Goal: Ask a question: Seek information or help from site administrators or community

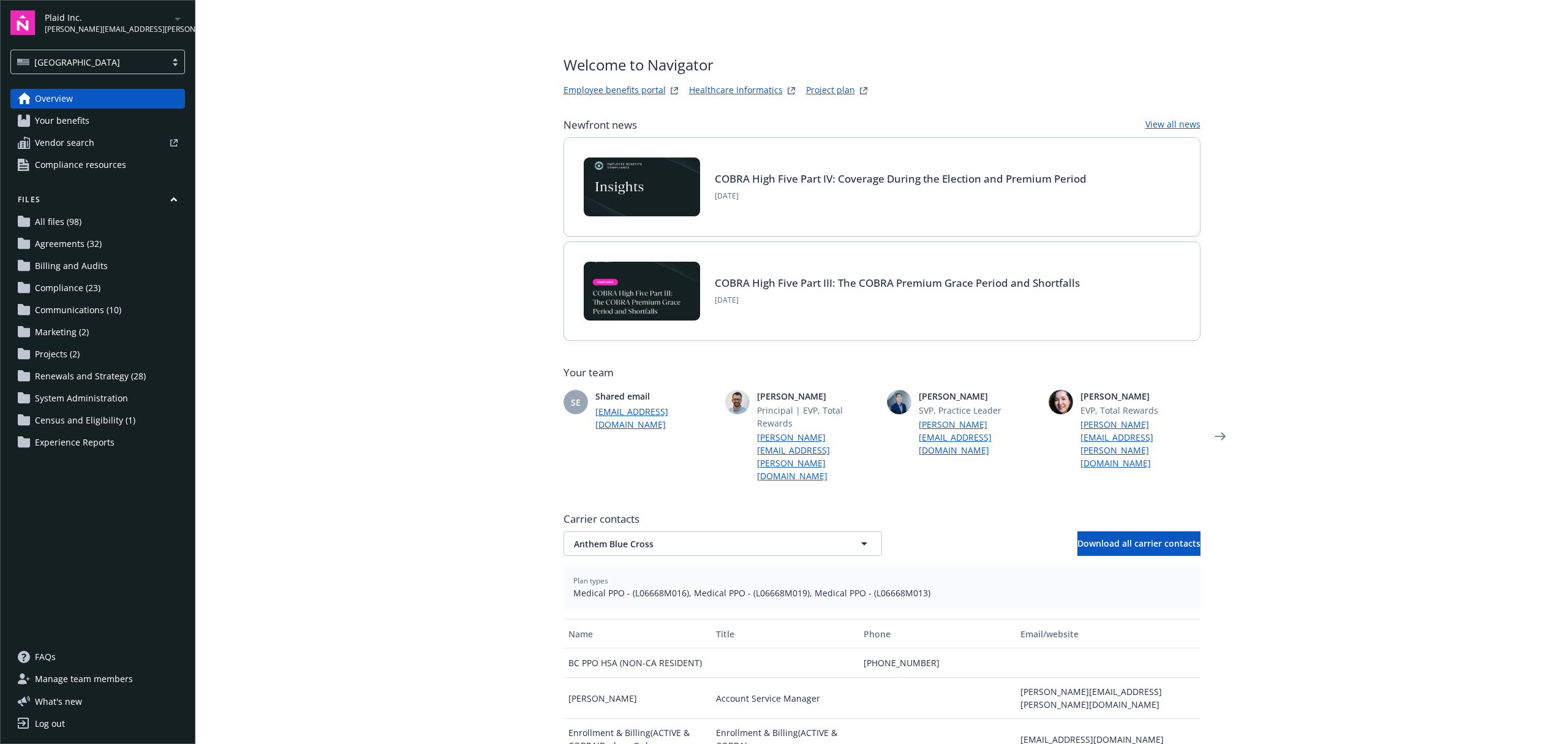
click at [96, 118] on link "Your benefits" at bounding box center [98, 120] width 174 height 20
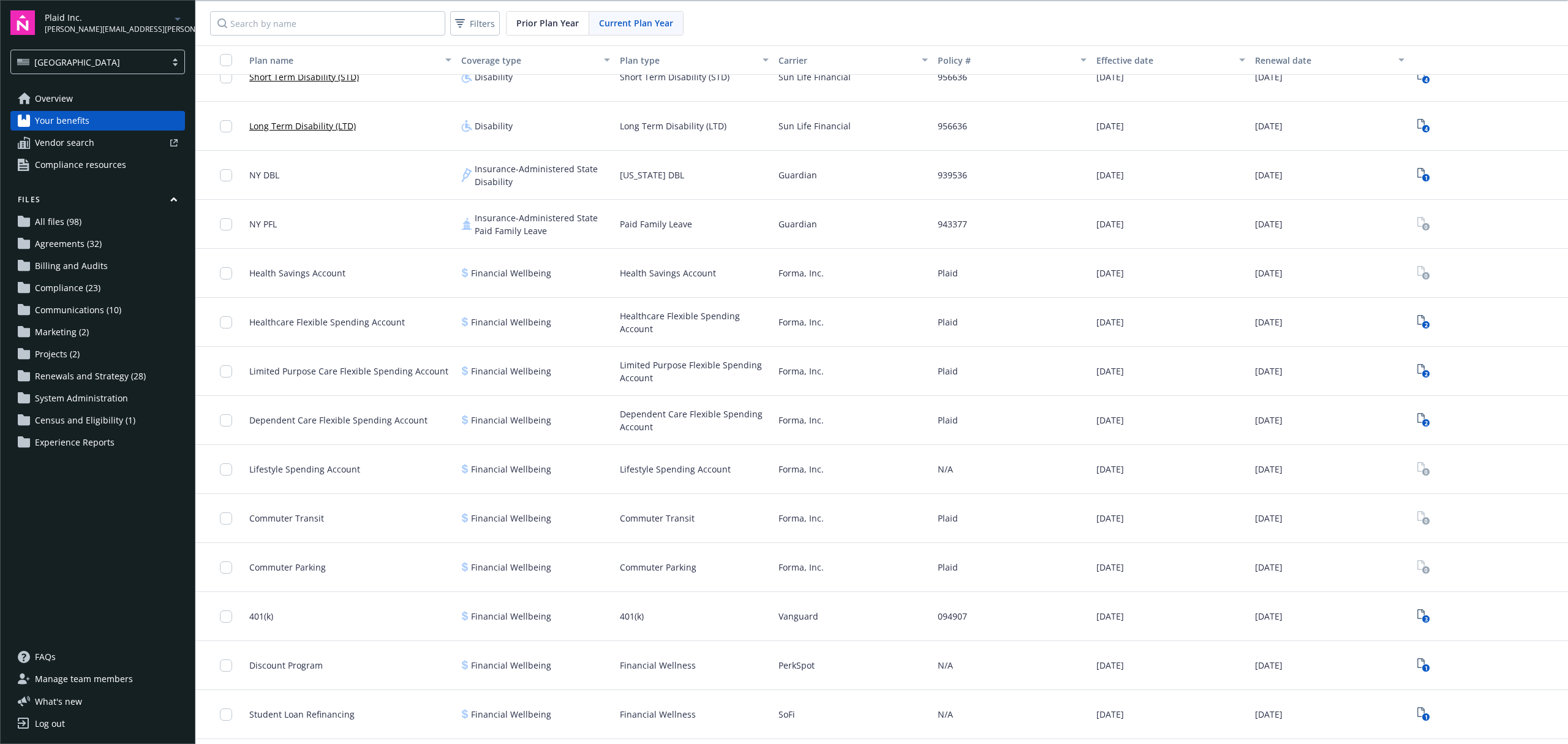
scroll to position [654, 0]
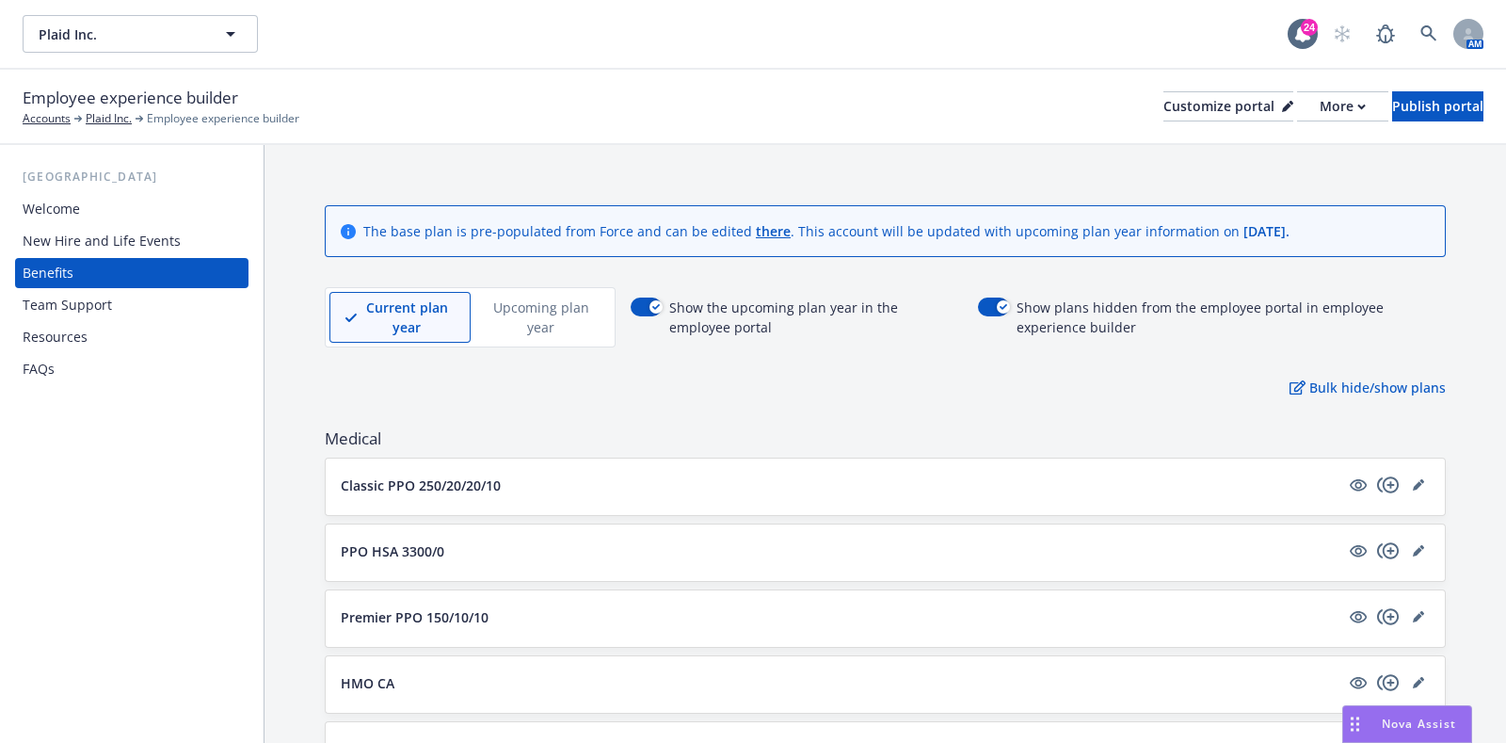
click at [1383, 726] on span "Nova Assist" at bounding box center [1419, 723] width 74 height 16
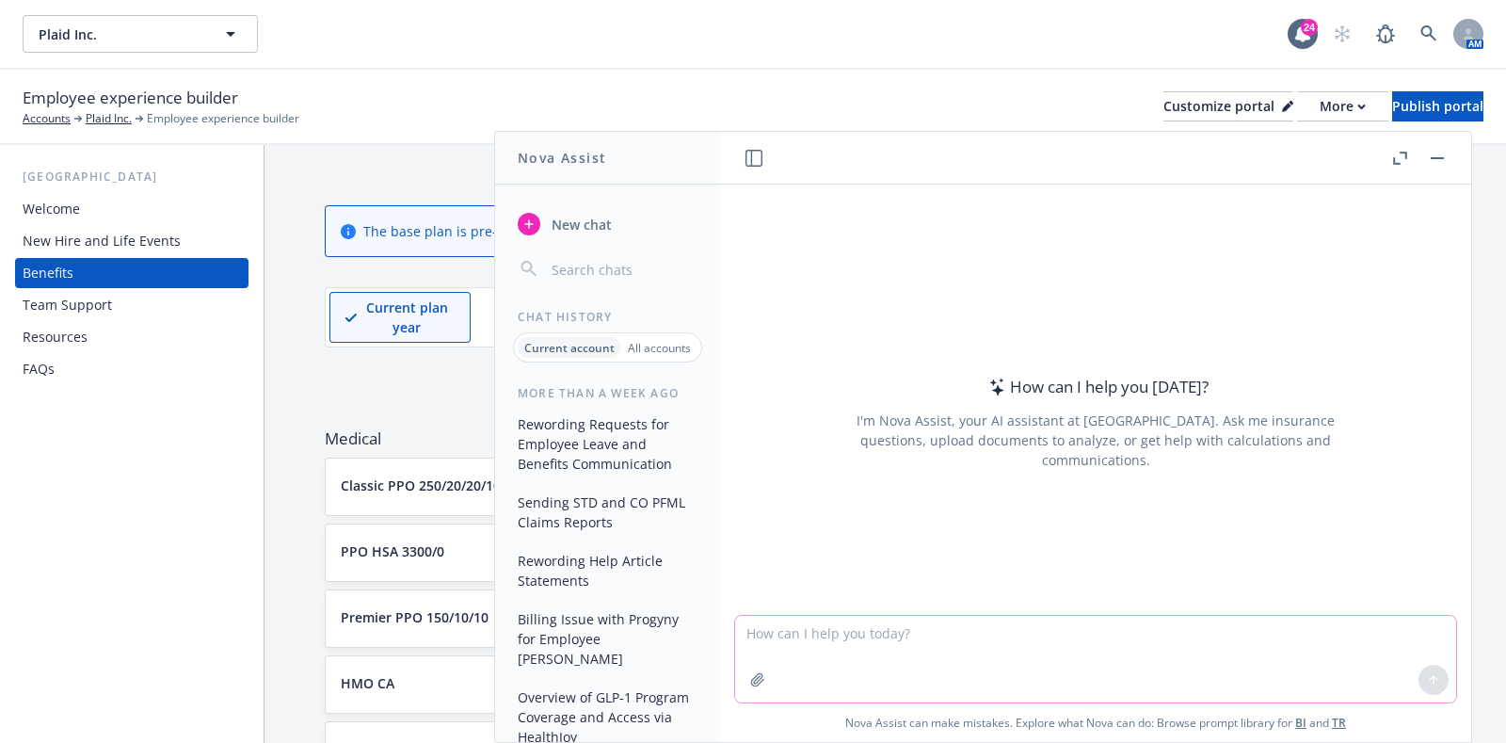
click at [1084, 637] on textarea at bounding box center [1095, 659] width 721 height 87
paste textarea "Certain maternity Services that are not Medically Necessary, including but not …"
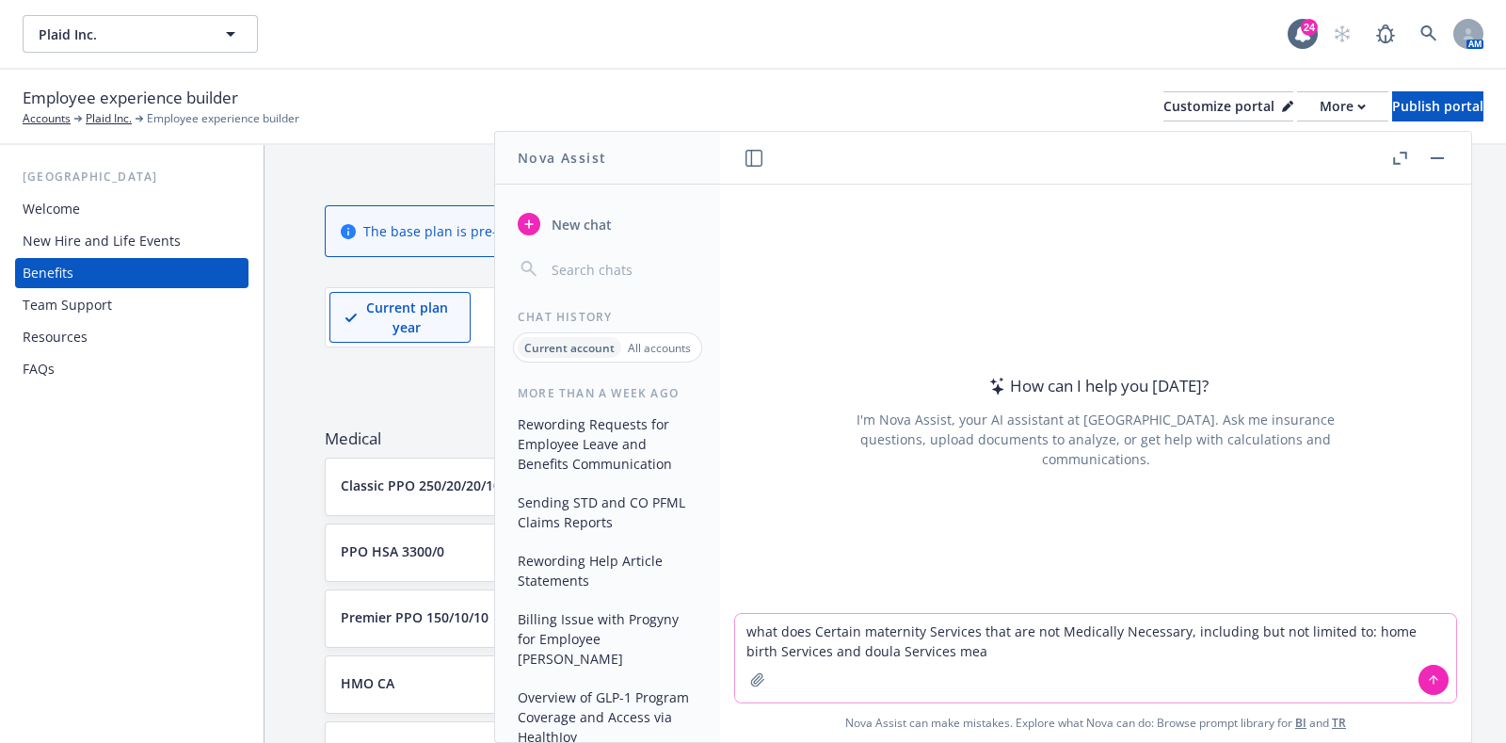
type textarea "what does Certain maternity Services that are not Medically Necessary, includin…"
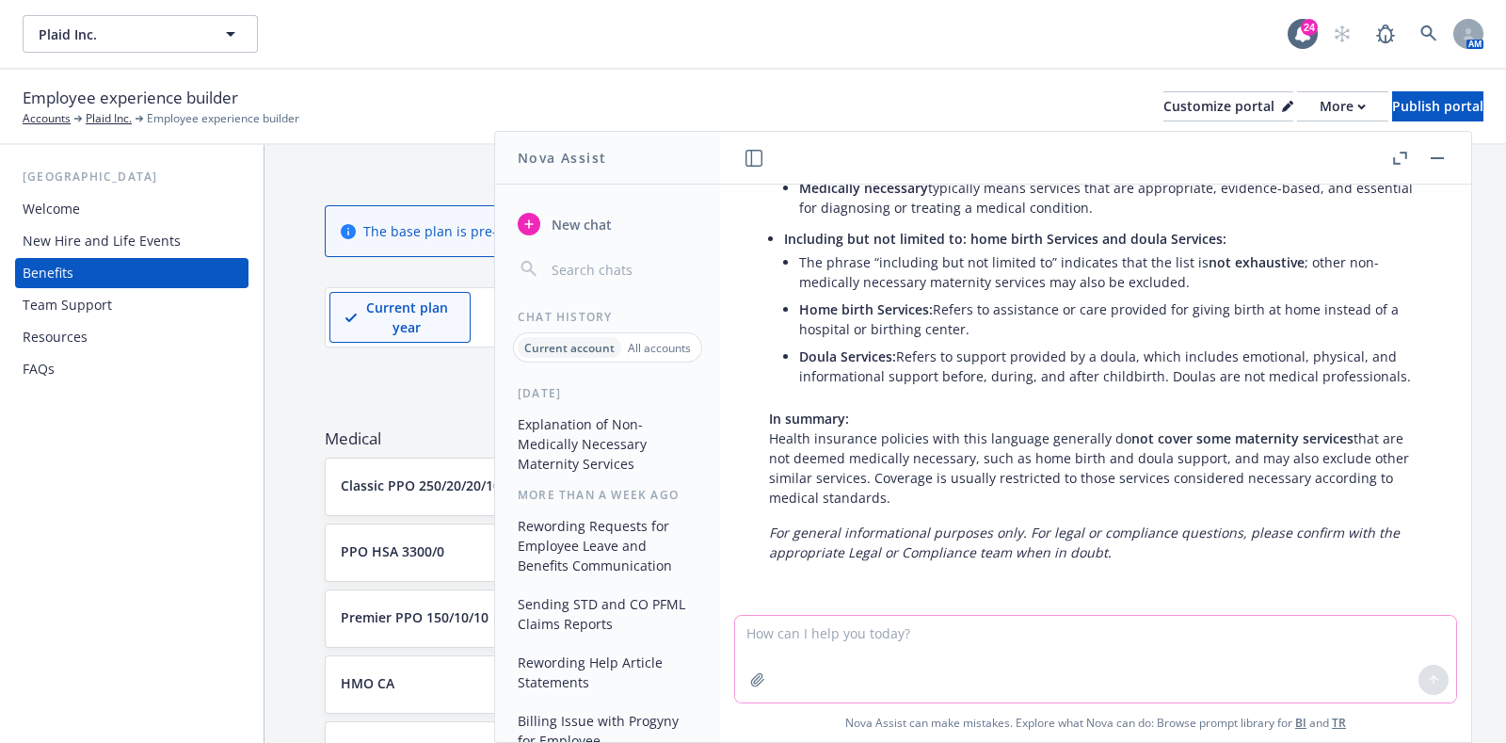
scroll to position [273, 0]
click at [843, 631] on textarea at bounding box center [1095, 659] width 721 height 87
paste textarea
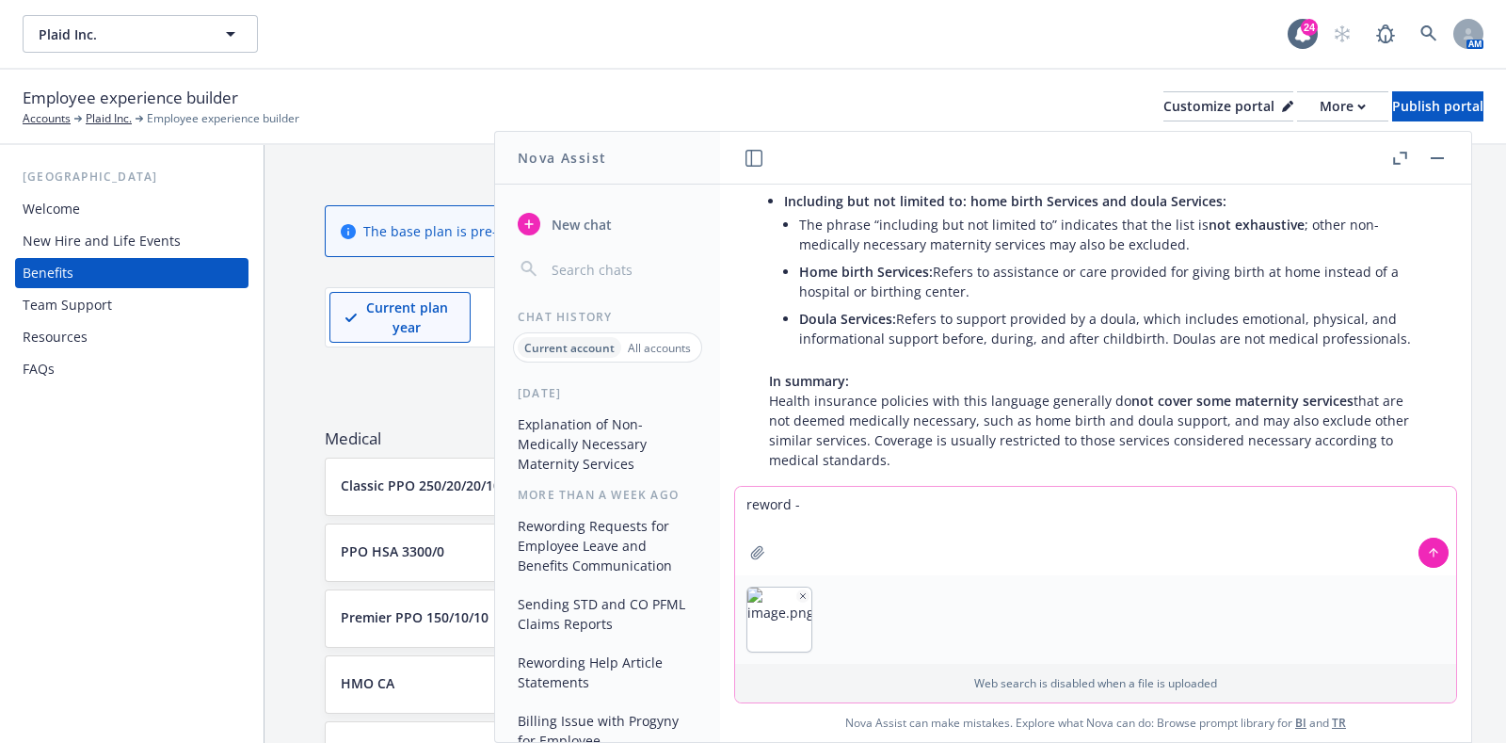
paste textarea "Certain maternity services that are not medically necessary, including doula se…"
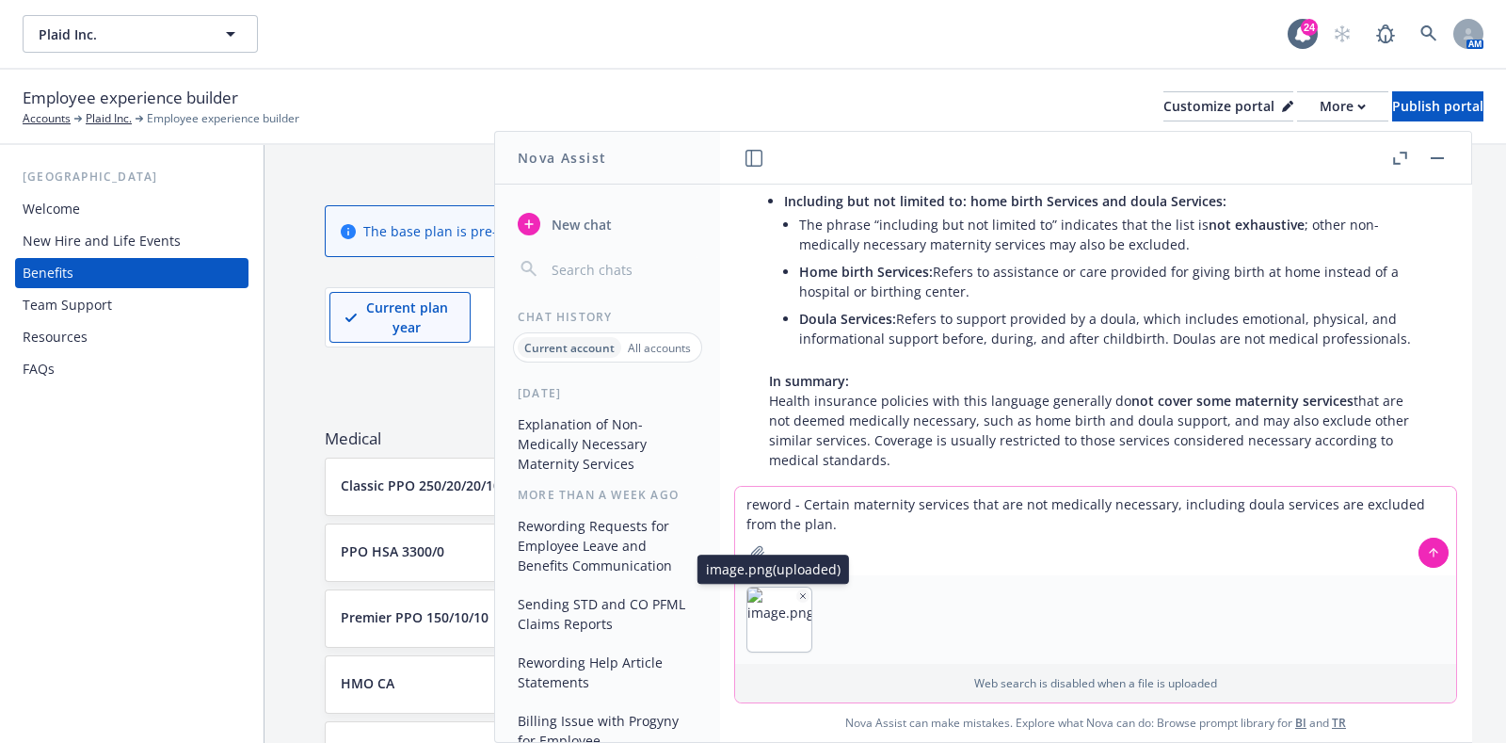
type textarea "reword - Certain maternity services that are not medically necessary, including…"
click at [798, 593] on icon "button" at bounding box center [802, 595] width 9 height 9
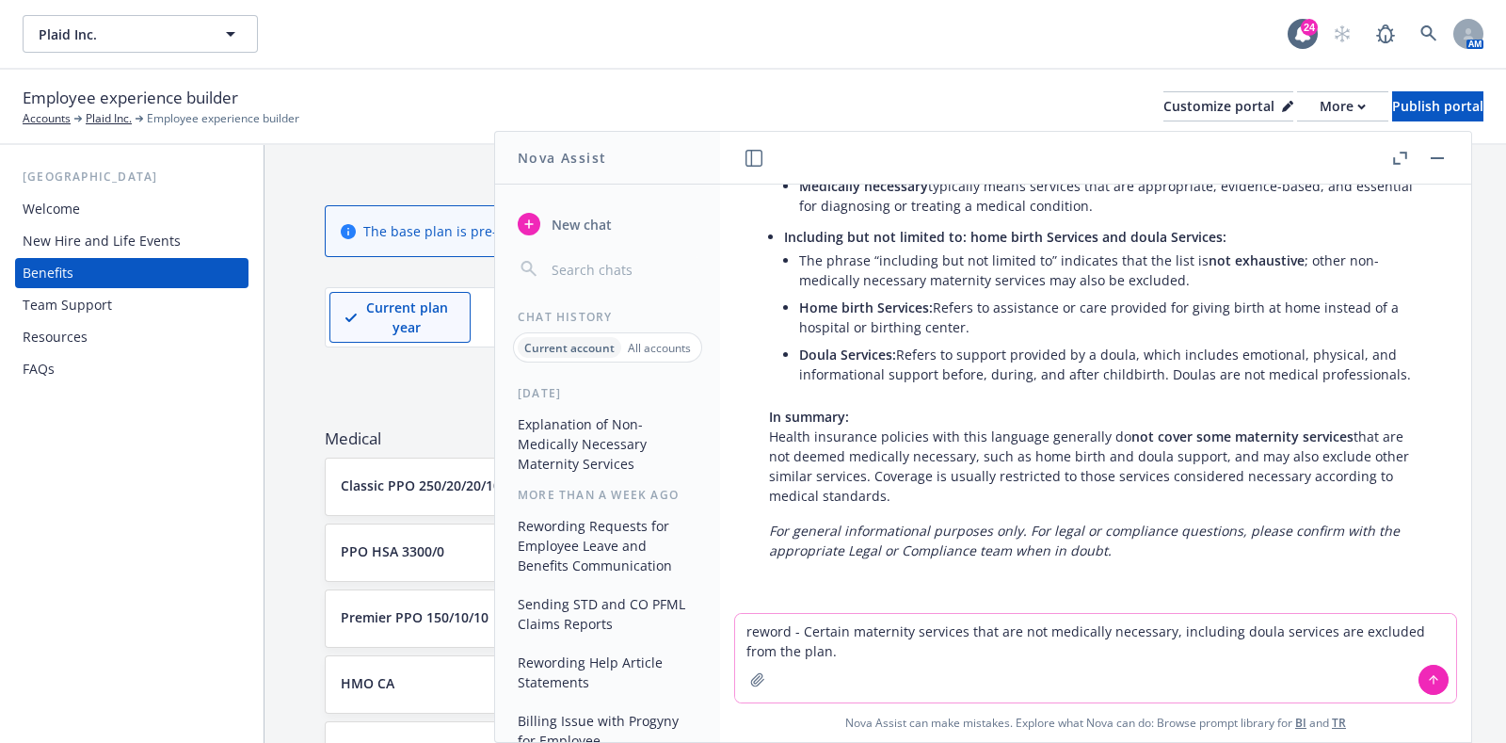
click at [1427, 675] on icon at bounding box center [1433, 679] width 13 height 13
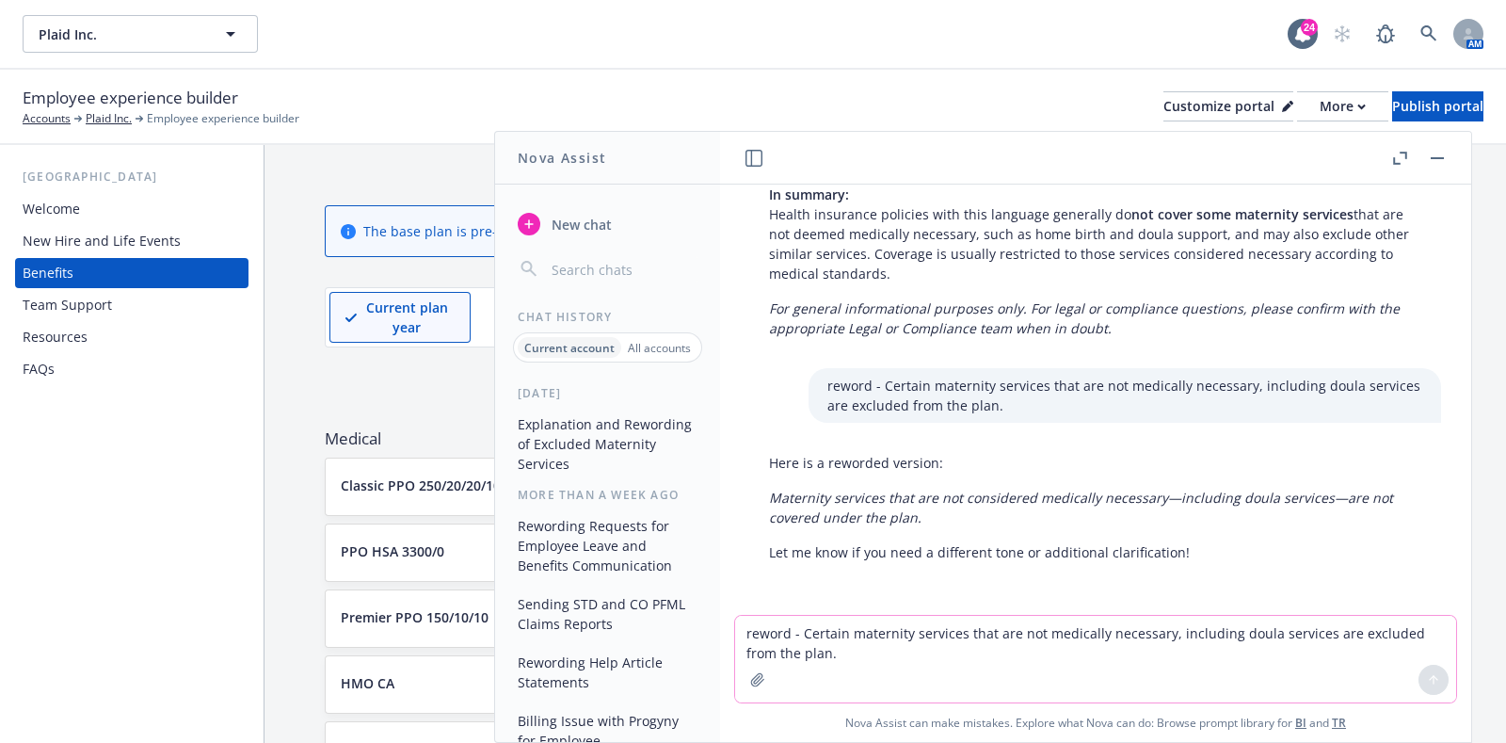
scroll to position [498, 0]
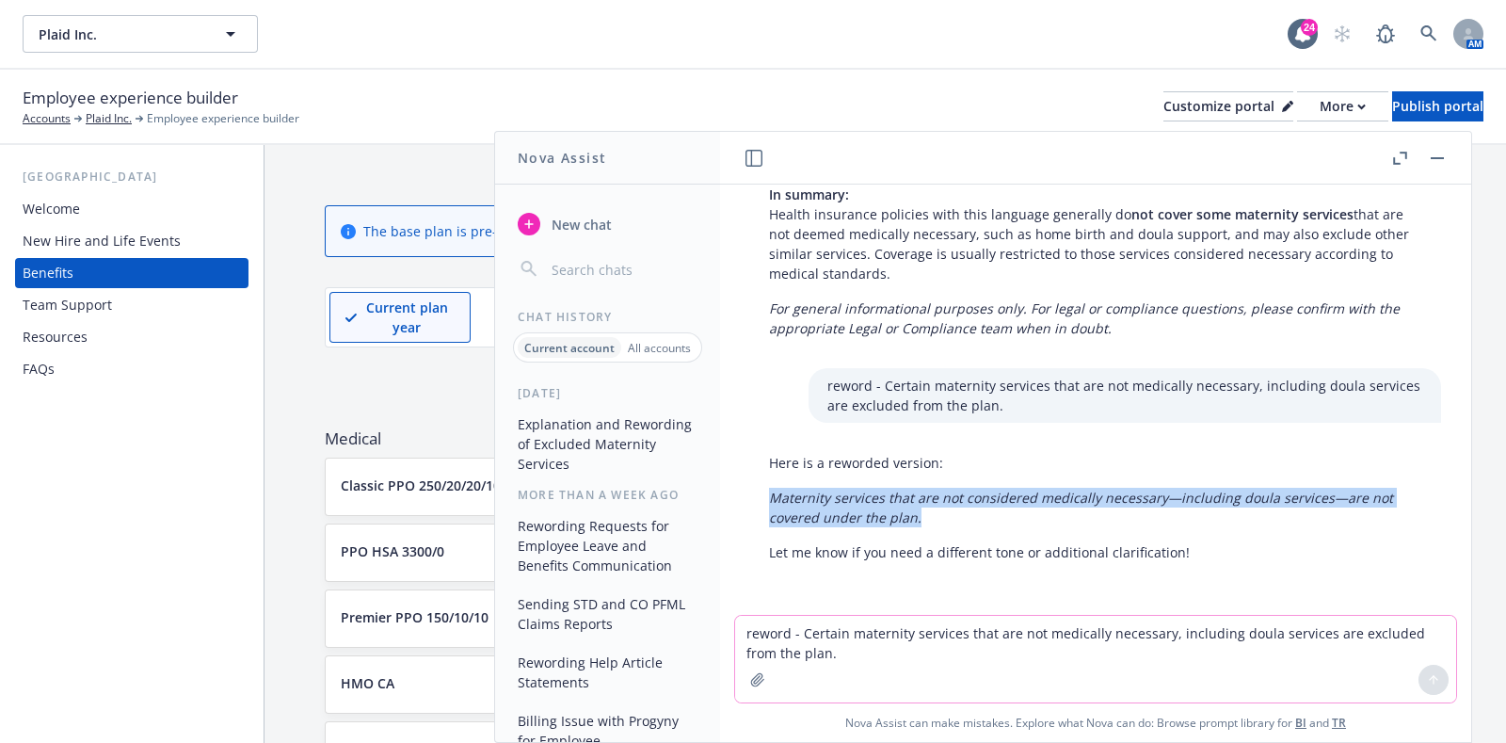
drag, startPoint x: 923, startPoint y: 520, endPoint x: 769, endPoint y: 504, distance: 154.3
click at [769, 504] on p "Maternity services that are not considered medically necessary—including doula …" at bounding box center [1095, 508] width 653 height 40
copy em "Maternity services that are not considered medically necessary—including doula …"
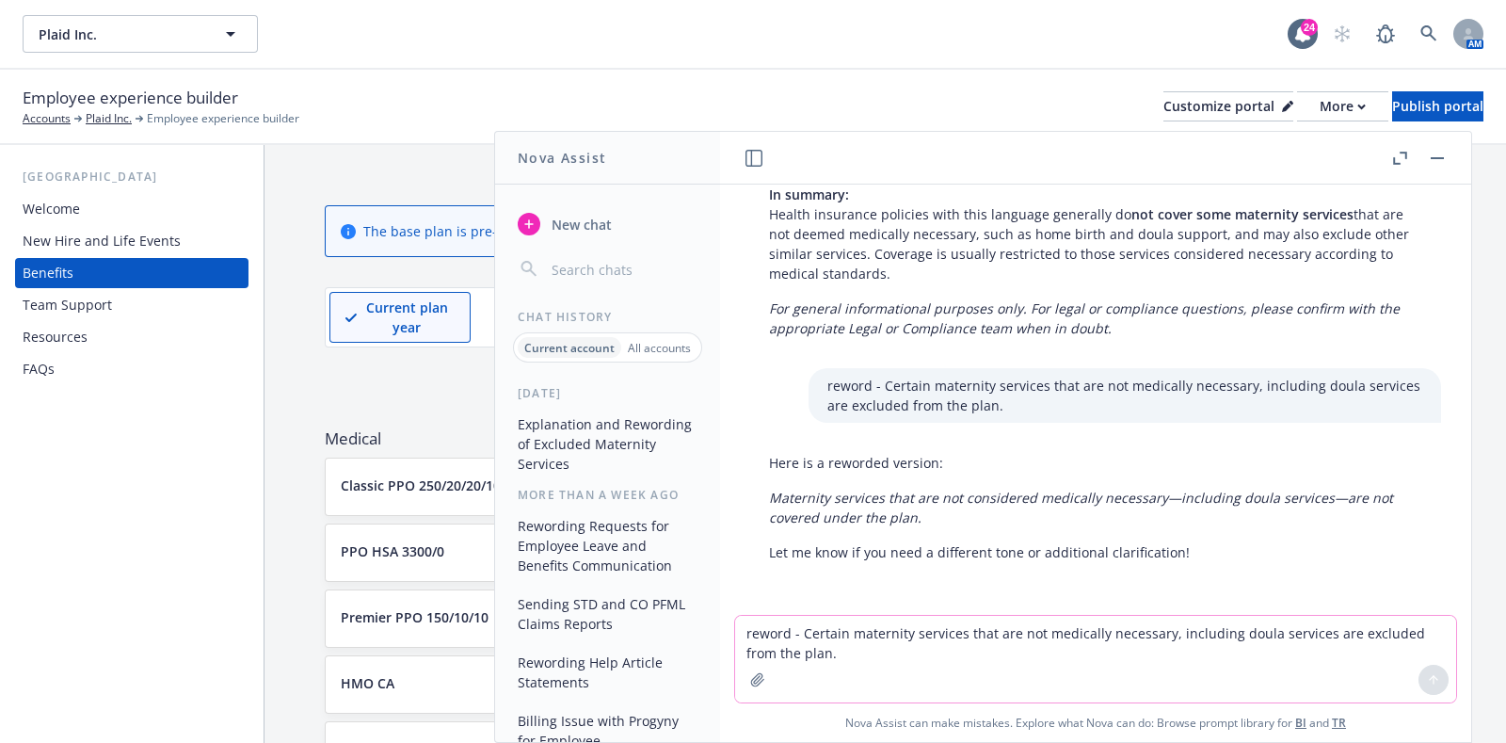
click at [964, 621] on textarea "reword - Certain maternity services that are not medically necessary, including…" at bounding box center [1095, 659] width 721 height 87
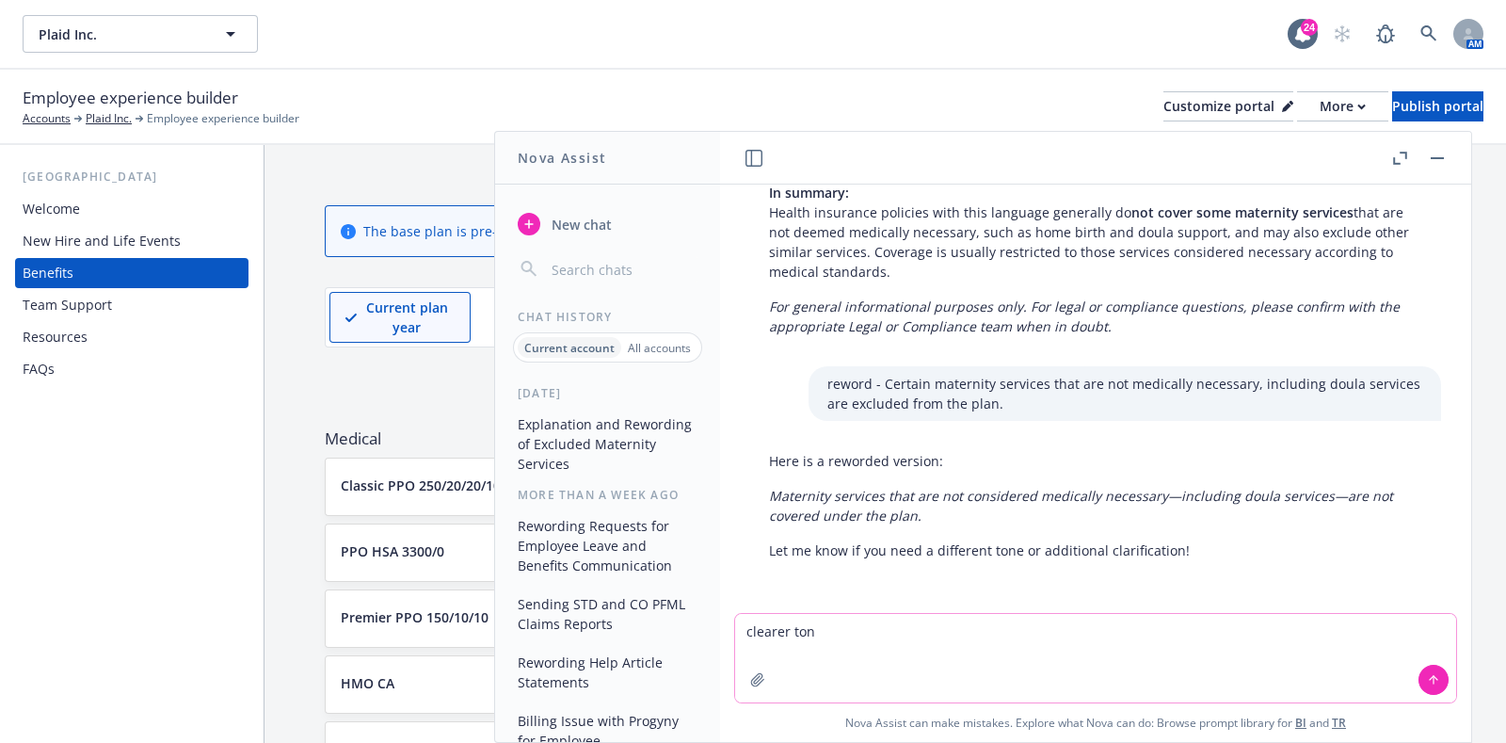
type textarea "clearer tone"
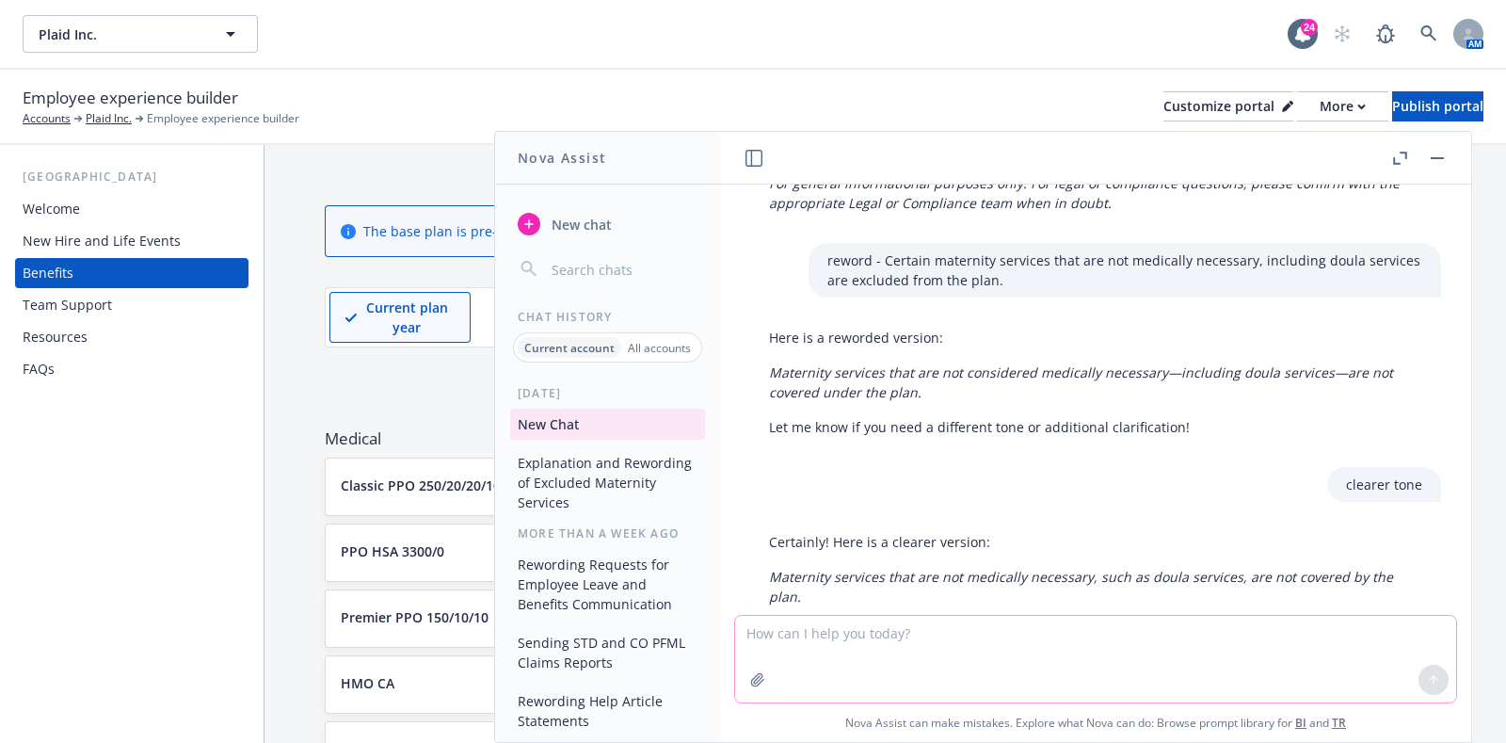
scroll to position [701, 0]
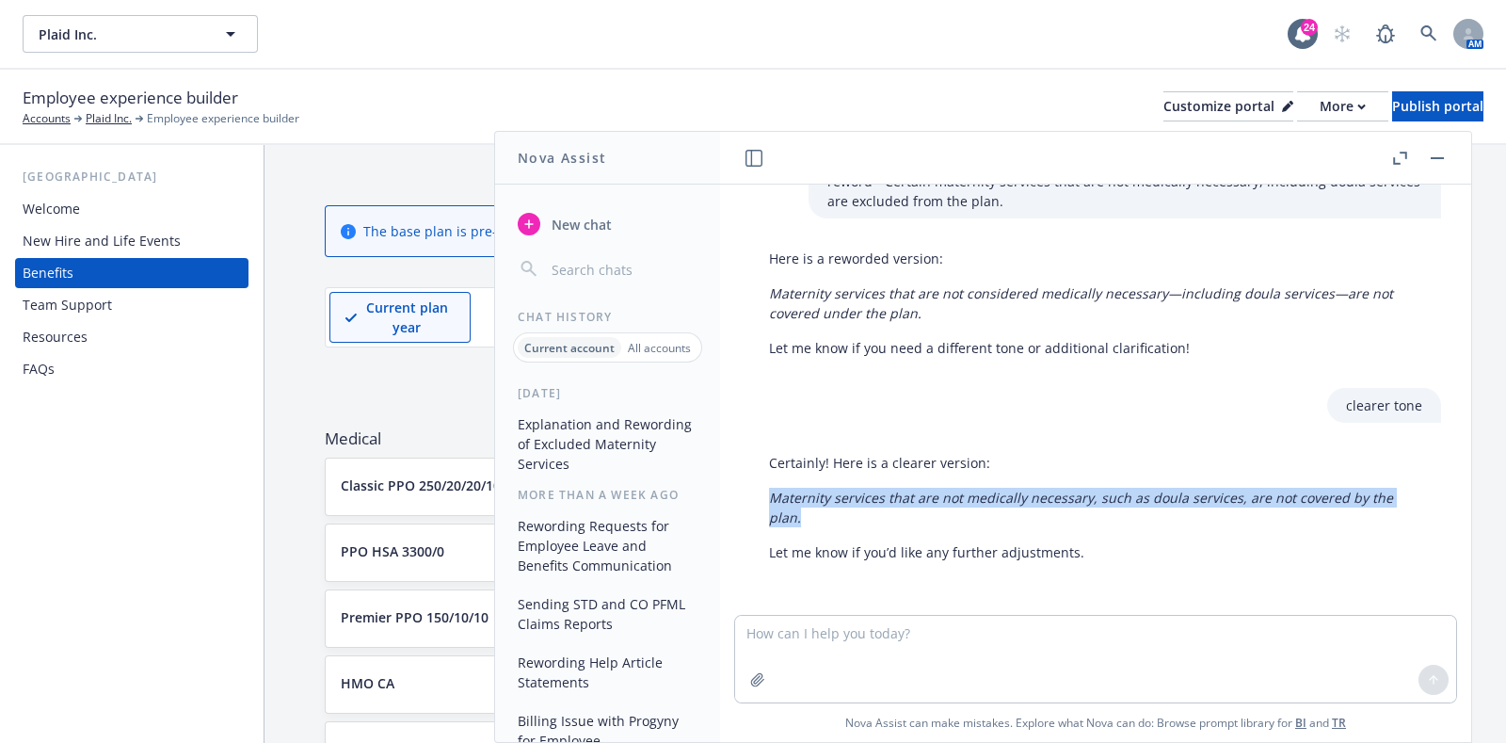
drag, startPoint x: 815, startPoint y: 522, endPoint x: 767, endPoint y: 502, distance: 51.9
click at [767, 502] on div "Certainly! Here is a clearer version: Maternity services that are not medically…" at bounding box center [1095, 507] width 691 height 124
copy em "Maternity services that are not medically necessary, such as doula services, ar…"
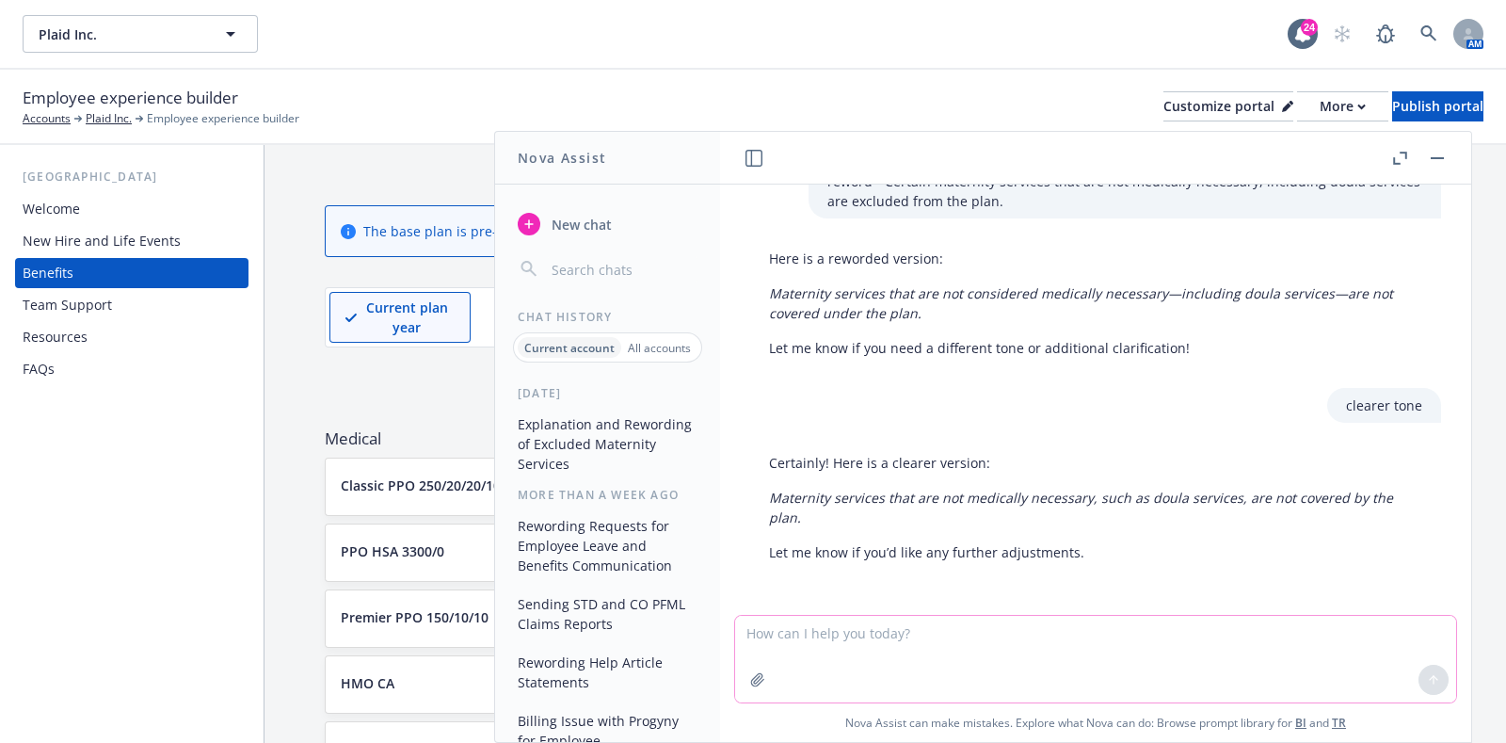
click at [885, 638] on textarea at bounding box center [1095, 659] width 721 height 87
type textarea "w"
type textarea "SB 729 as it applies to [PERSON_NAME] plans"
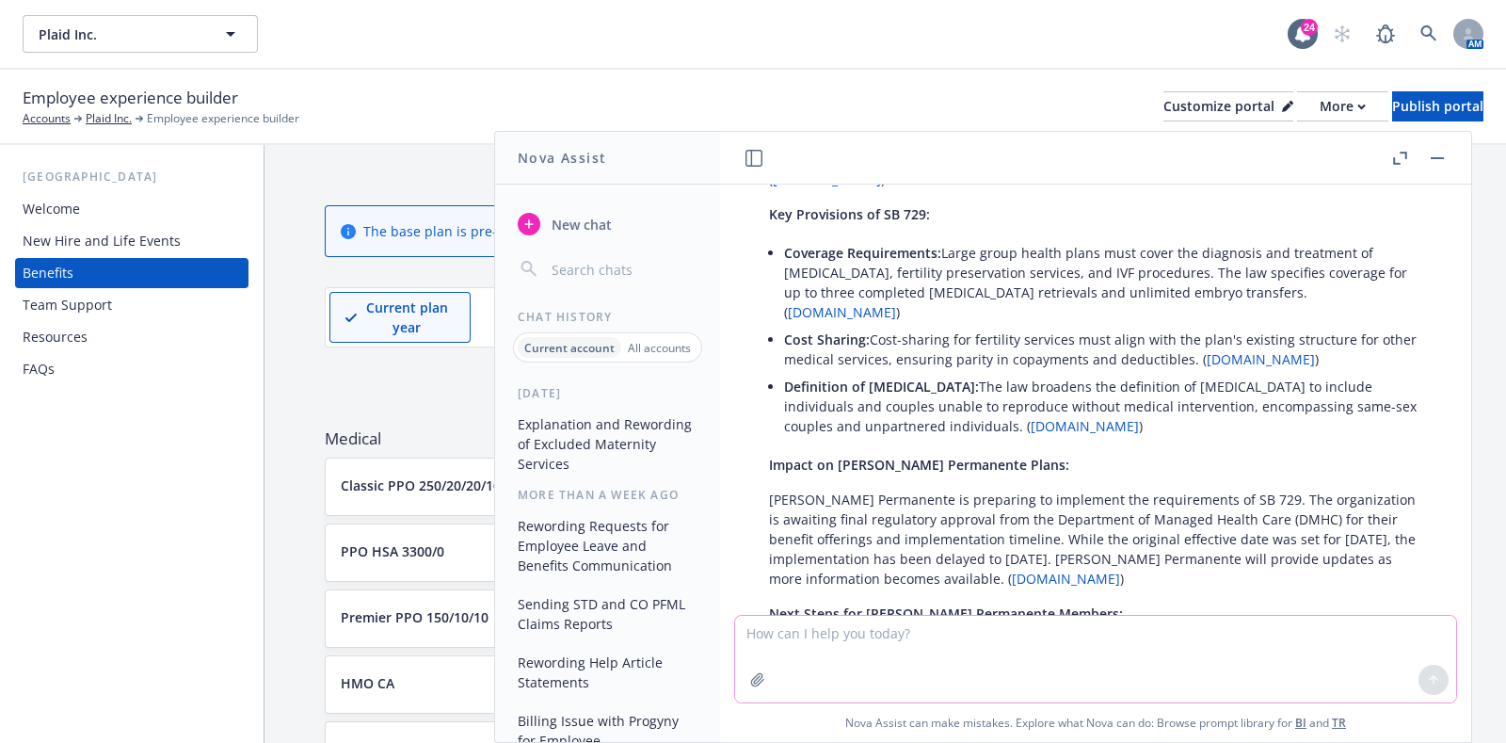
scroll to position [1210, 0]
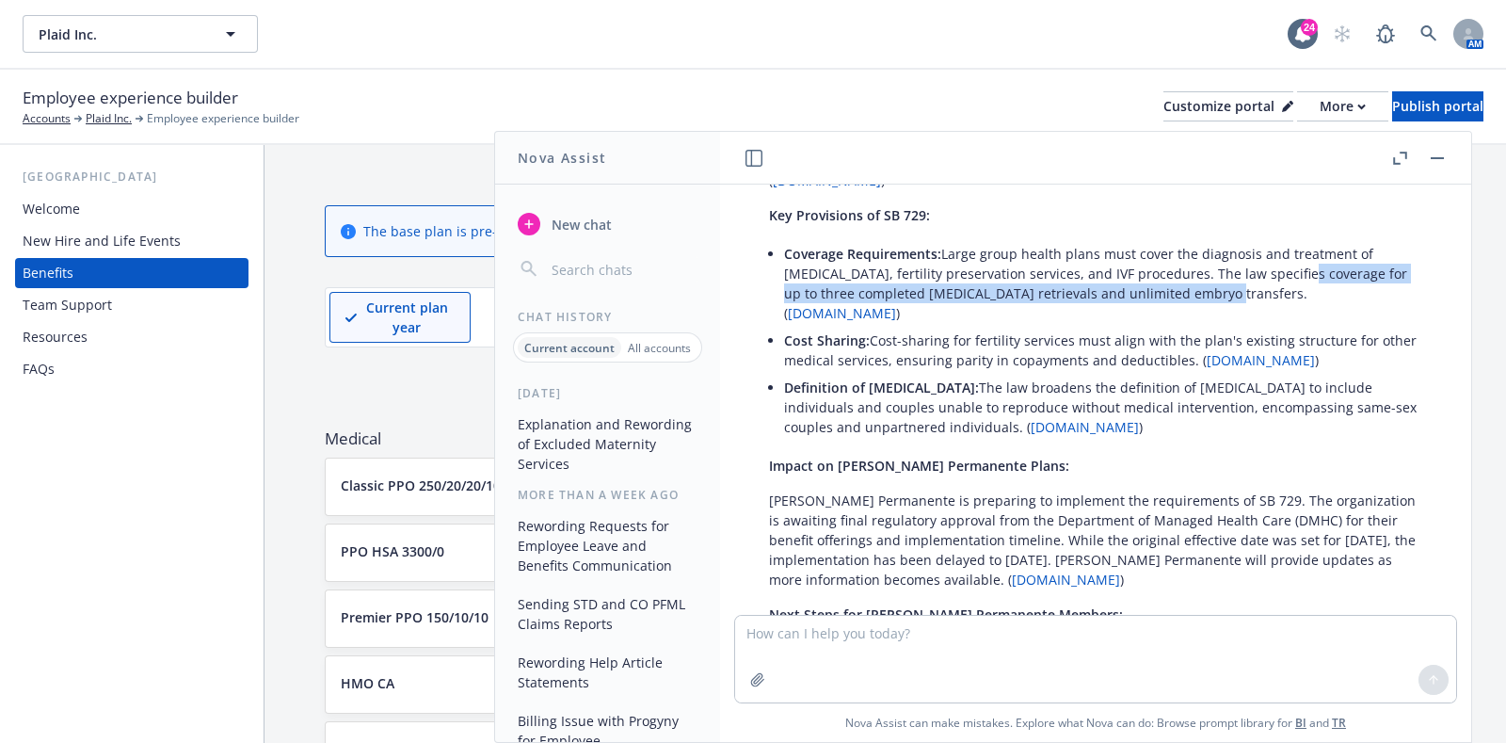
drag, startPoint x: 1191, startPoint y: 329, endPoint x: 1261, endPoint y: 310, distance: 73.3
click at [1261, 310] on p "Coverage Requirements: Large group health plans must cover the diagnosis and tr…" at bounding box center [1103, 283] width 638 height 79
copy p "coverage for up to three completed [MEDICAL_DATA] retrievals and unlimited embr…"
click at [779, 650] on textarea at bounding box center [1095, 659] width 721 height 87
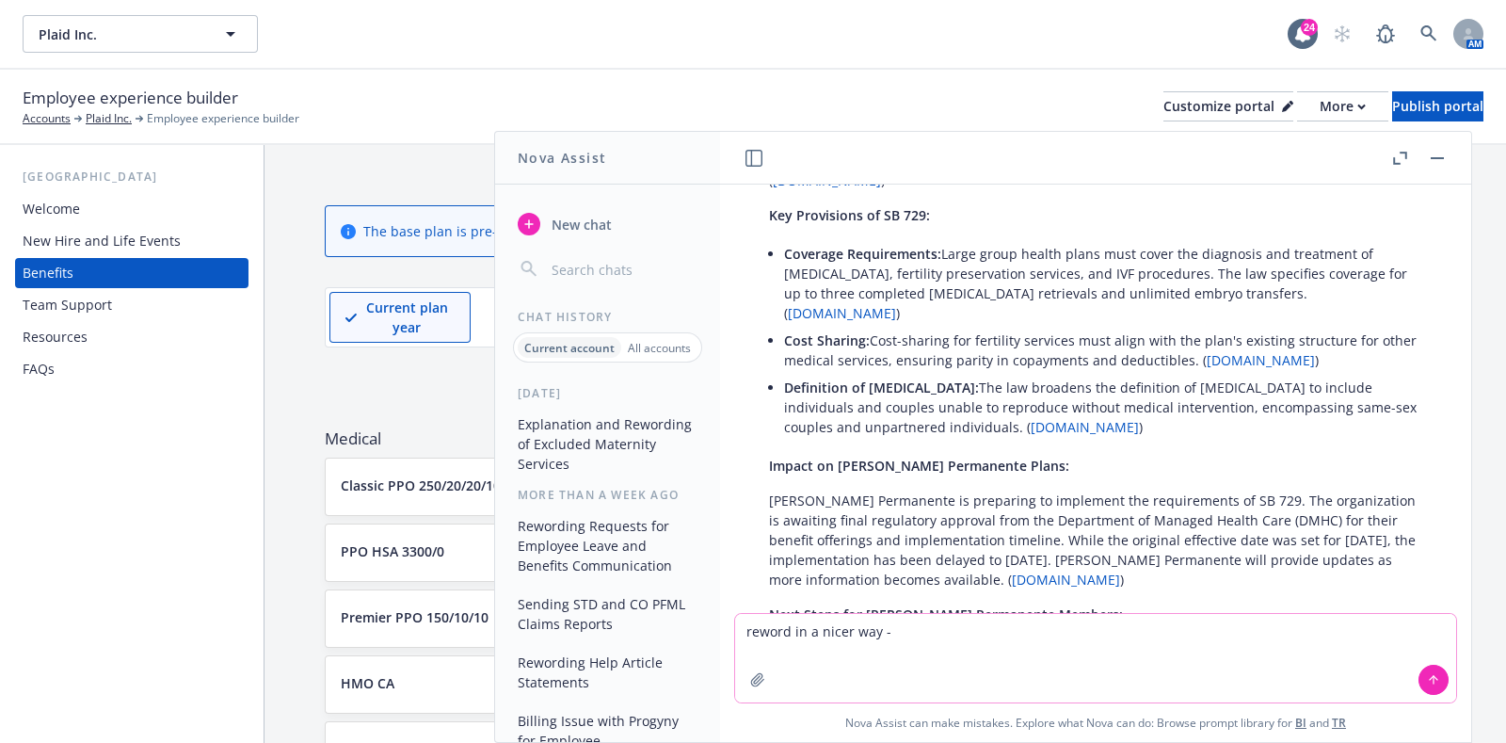
paste textarea "If this is an issue, please let me know."
type textarea "reword in a nicer way - If this is an issue, please let me know."
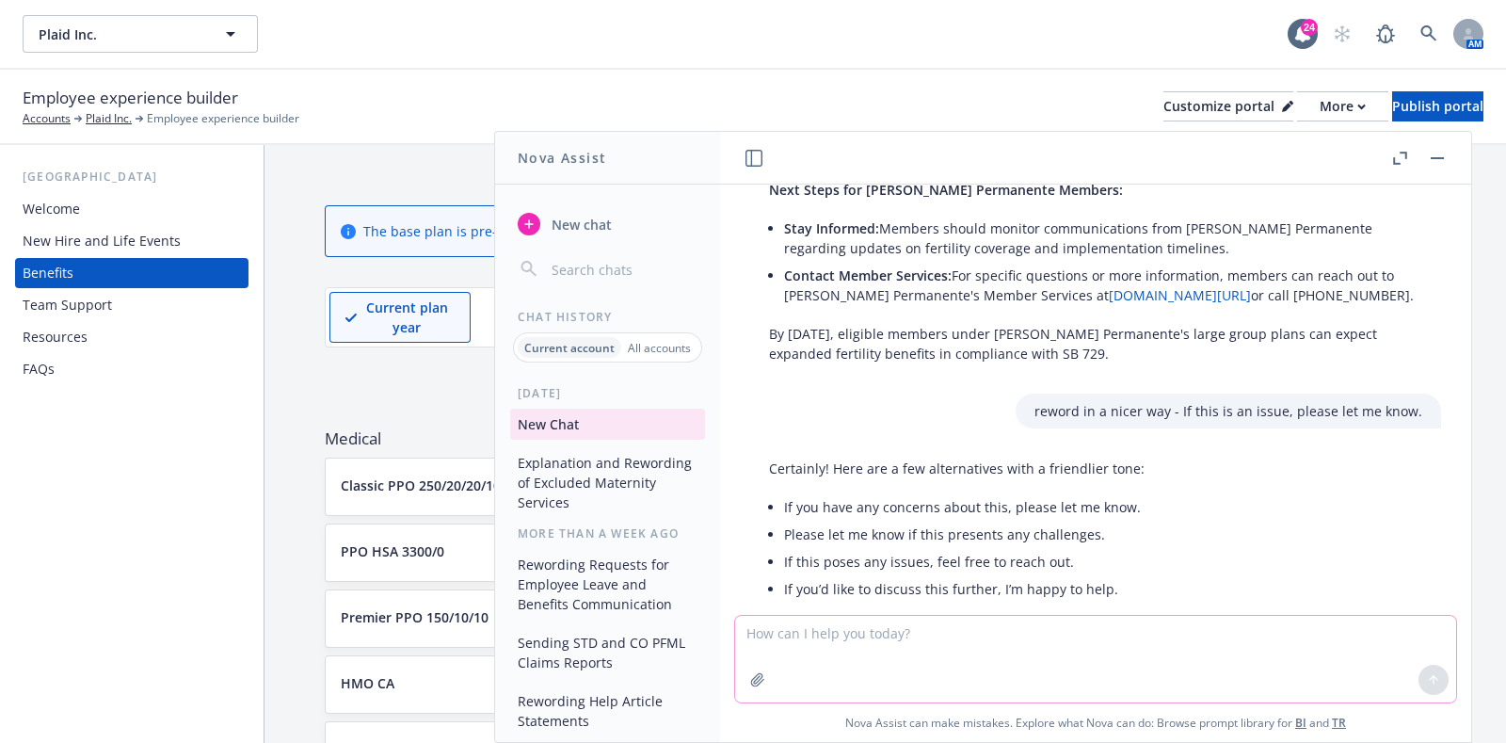
scroll to position [1727, 0]
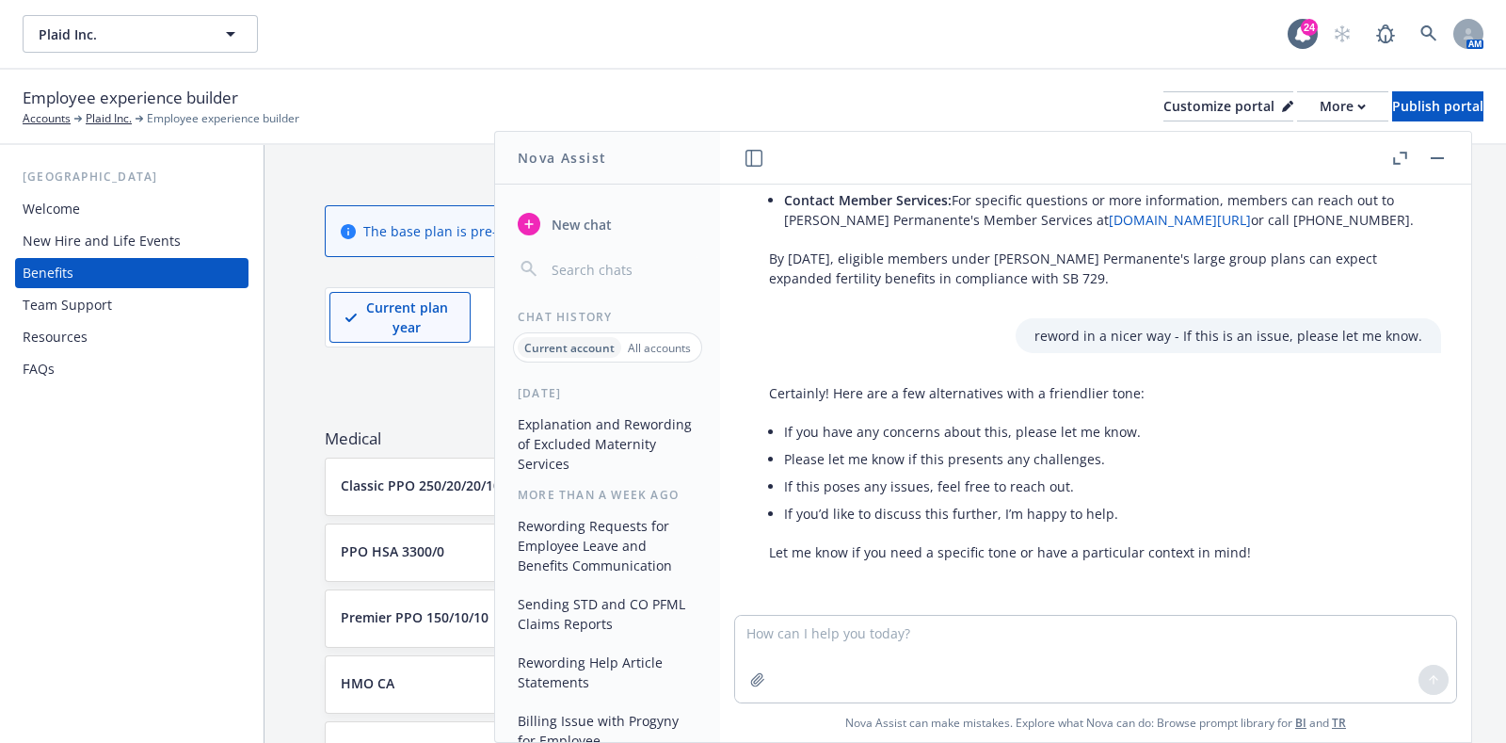
click at [1068, 486] on li "If this poses any issues, feel free to reach out." at bounding box center [1017, 486] width 467 height 27
click at [966, 623] on textarea at bounding box center [1095, 659] width 721 height 87
type textarea "nicer tome"
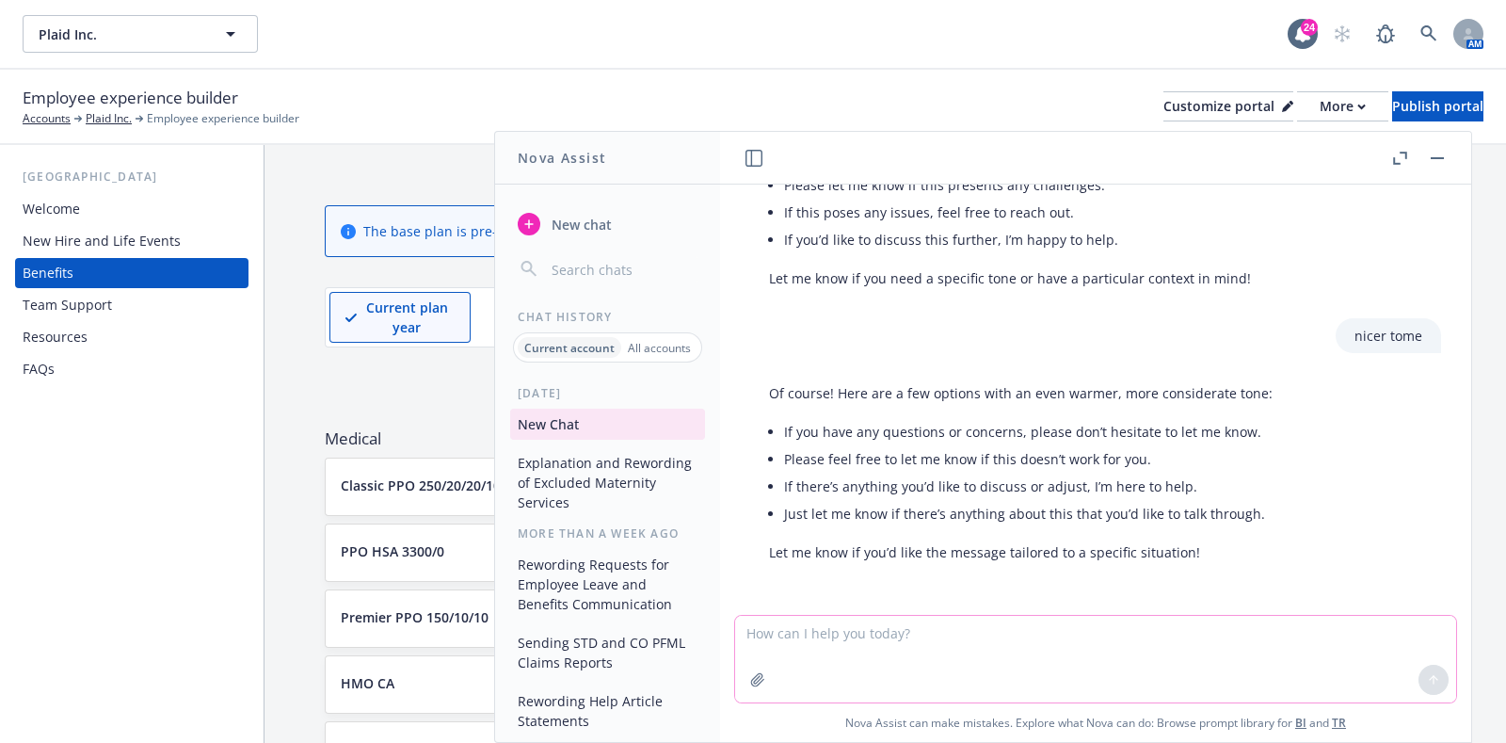
scroll to position [2000, 0]
